Goal: Transaction & Acquisition: Purchase product/service

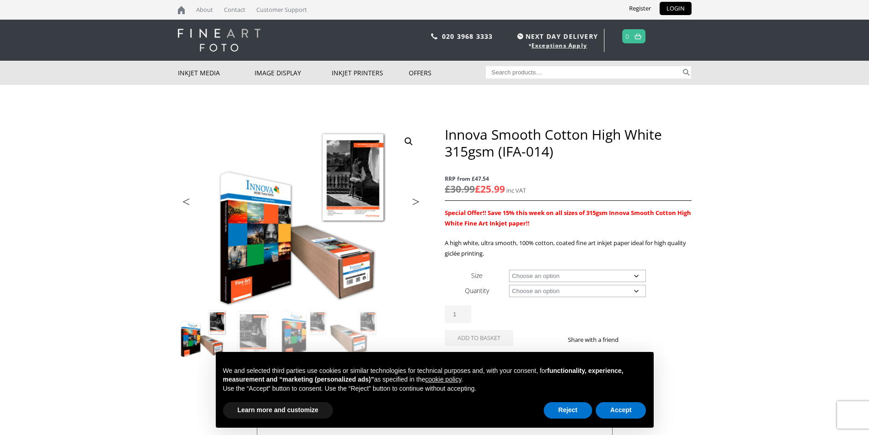
click at [557, 273] on select "Choose an option A4 Sheet A3 Sheet A3+ Sheet A2 Sheet 17" Wide Roll 24" Wide Ro…" at bounding box center [577, 276] width 137 height 12
click at [509, 270] on select "Choose an option A4 Sheet A3 Sheet A3+ Sheet A2 Sheet 17" Wide Roll 24" Wide Ro…" at bounding box center [577, 276] width 137 height 12
select select "44-wide-roll"
click at [574, 294] on select "Choose an option 15m" at bounding box center [577, 291] width 137 height 12
select select "15m"
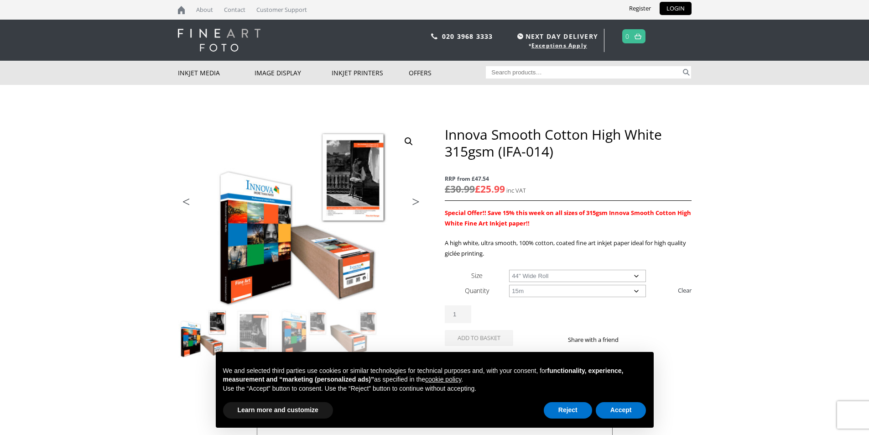
click at [509, 285] on select "Choose an option 15m" at bounding box center [577, 291] width 137 height 12
select select "44-wide-roll"
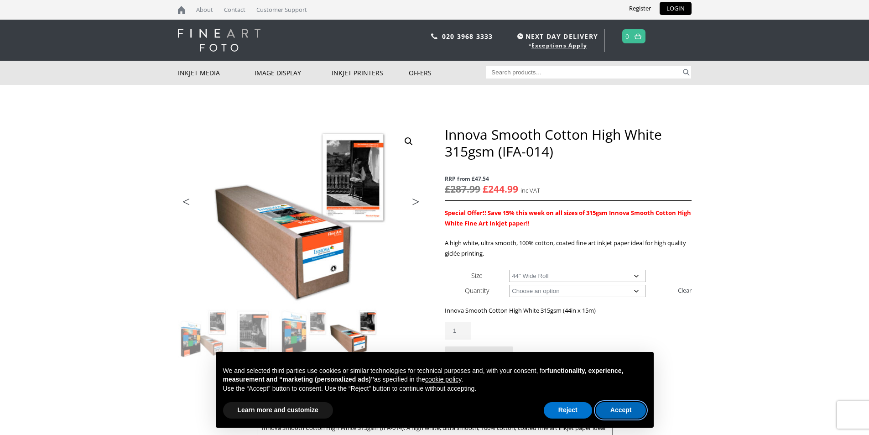
click at [617, 411] on button "Accept" at bounding box center [621, 410] width 51 height 16
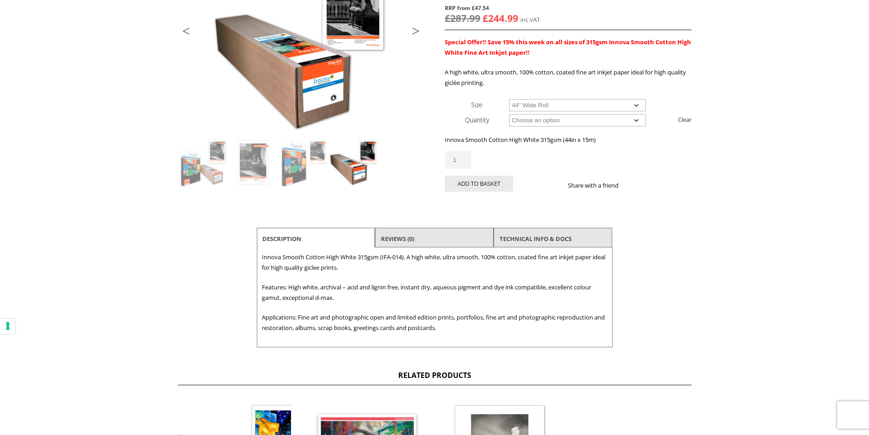
scroll to position [137, 0]
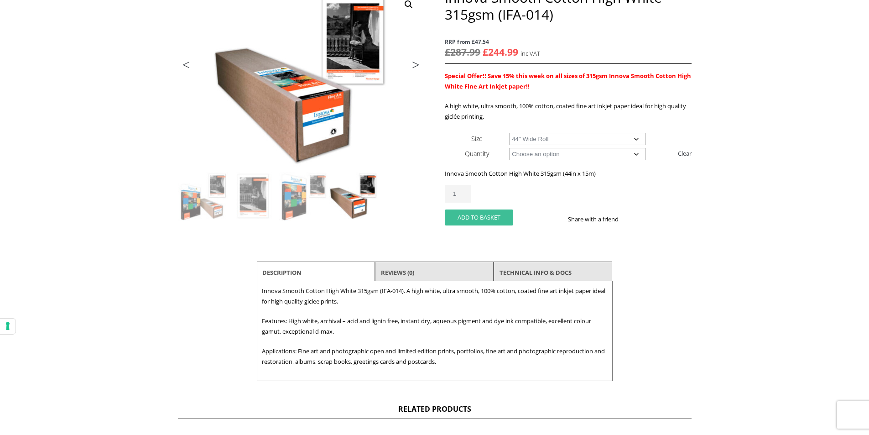
click at [468, 218] on button "Add to basket" at bounding box center [479, 217] width 68 height 16
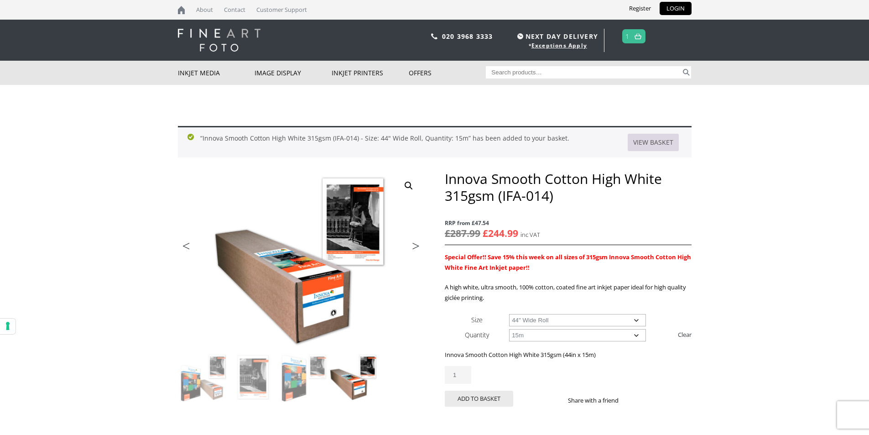
click at [665, 146] on link "View basket" at bounding box center [653, 142] width 51 height 17
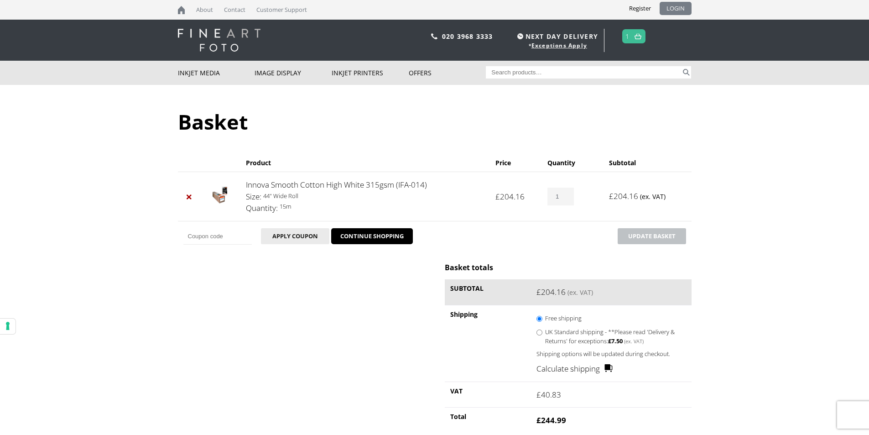
click at [685, 10] on link "LOGIN" at bounding box center [676, 8] width 32 height 13
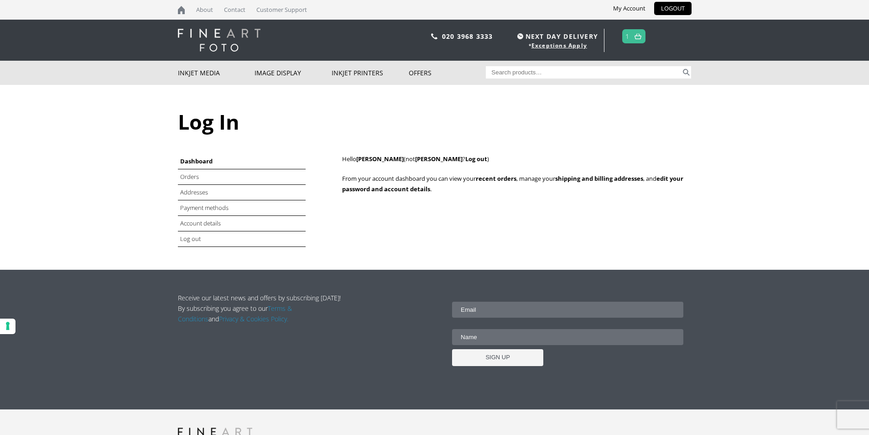
click at [637, 40] on link at bounding box center [637, 36] width 11 height 13
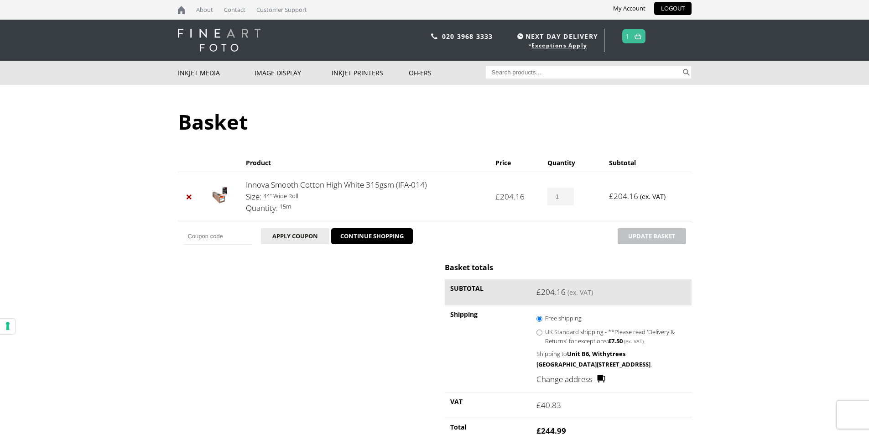
click at [230, 56] on header "020 3968 3333 NEXT DAY DELIVERY * Exceptions Apply 1" at bounding box center [434, 40] width 869 height 41
click at [230, 49] on img at bounding box center [219, 40] width 83 height 23
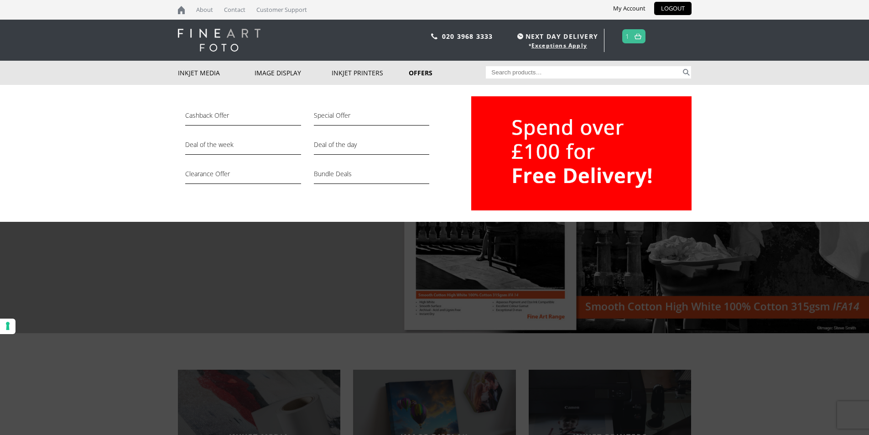
click at [433, 73] on link "Offers" at bounding box center [447, 73] width 77 height 24
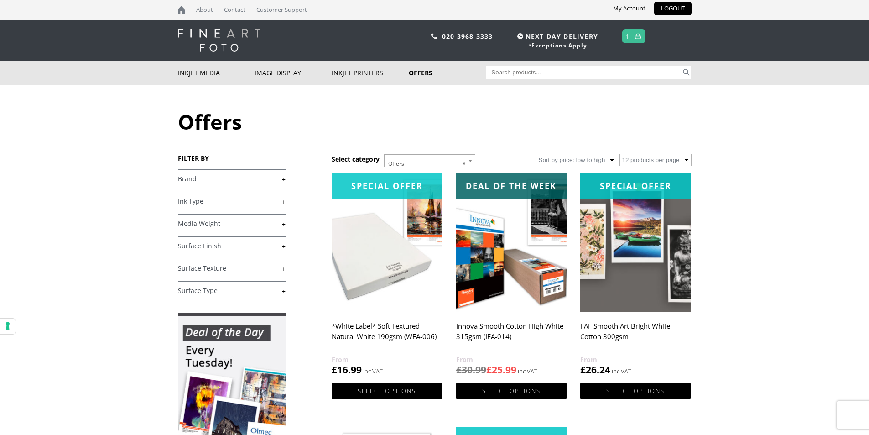
click at [639, 36] on img at bounding box center [638, 36] width 7 height 6
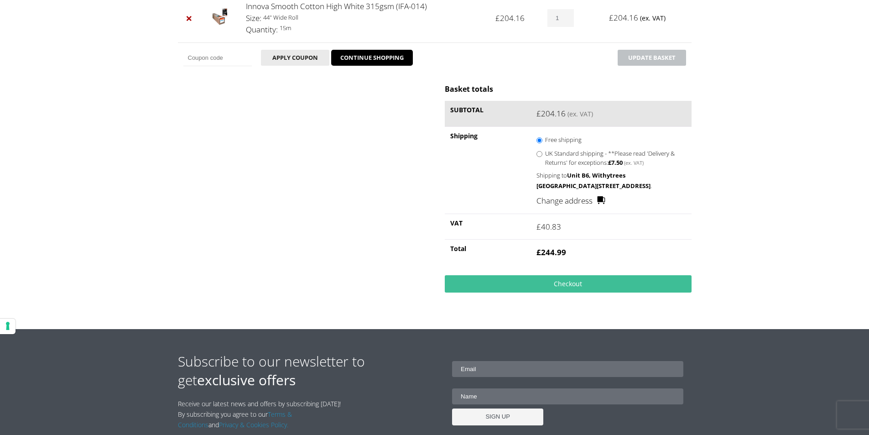
scroll to position [183, 0]
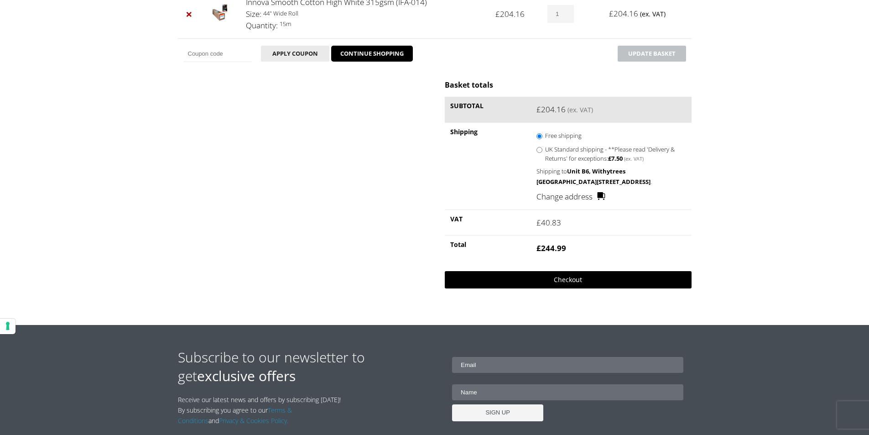
click at [600, 288] on link "Checkout" at bounding box center [568, 279] width 246 height 17
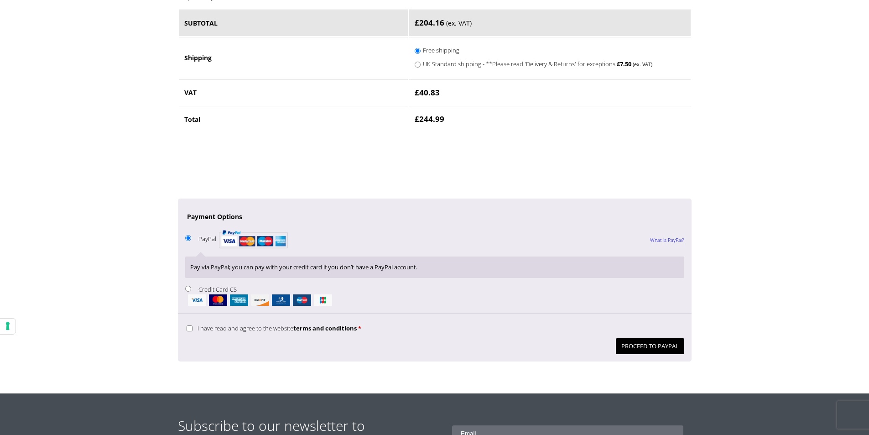
scroll to position [593, 0]
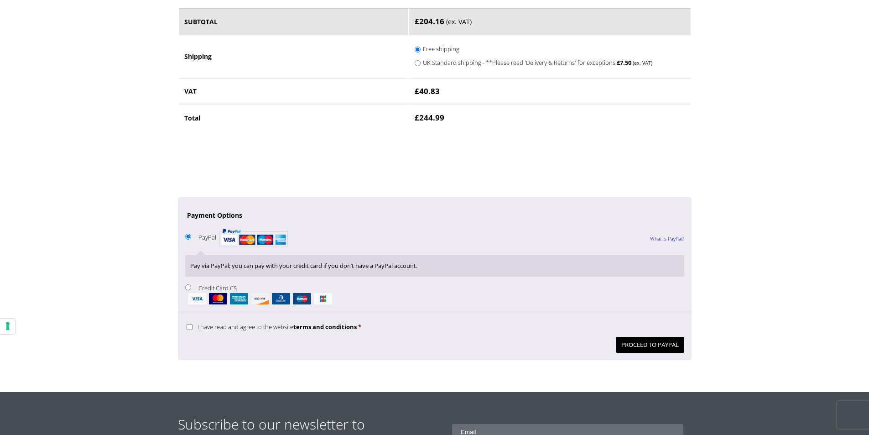
click at [188, 326] on input "I have read and agree to the website terms and conditions *" at bounding box center [190, 327] width 6 height 6
checkbox input "true"
click at [658, 347] on button "Proceed to PayPal" at bounding box center [650, 345] width 68 height 16
